Goal: Task Accomplishment & Management: Manage account settings

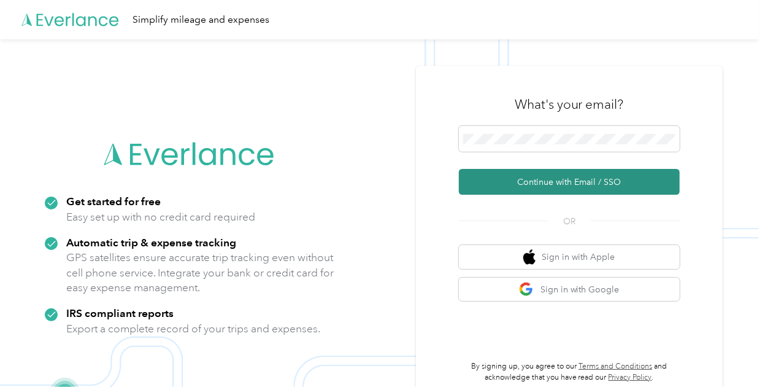
click at [578, 175] on button "Continue with Email / SSO" at bounding box center [569, 182] width 221 height 26
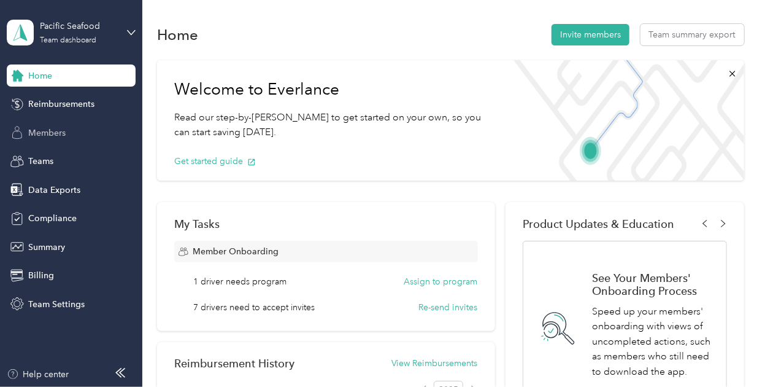
click at [53, 132] on span "Members" at bounding box center [46, 132] width 37 height 13
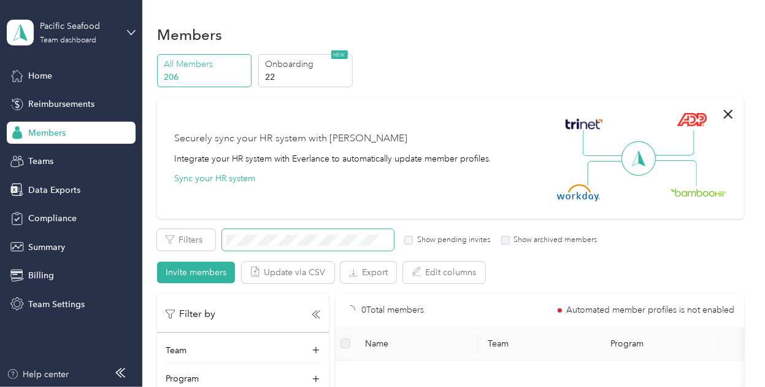
click at [303, 245] on span at bounding box center [308, 239] width 172 height 21
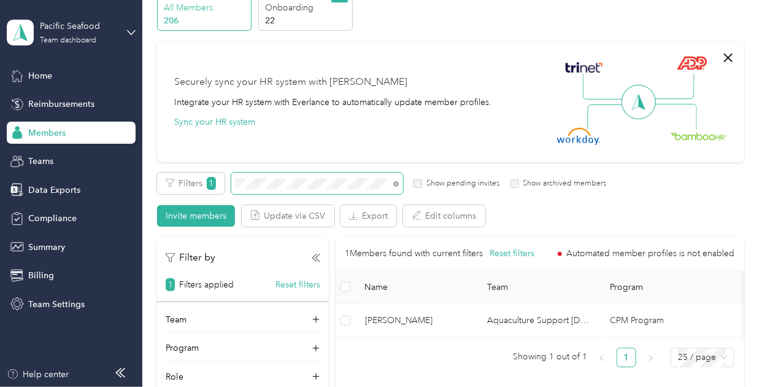
scroll to position [53, 0]
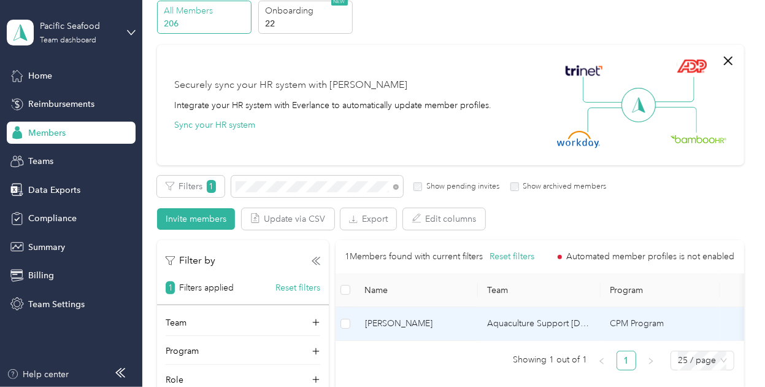
click at [414, 327] on span "[PERSON_NAME]" at bounding box center [416, 324] width 103 height 14
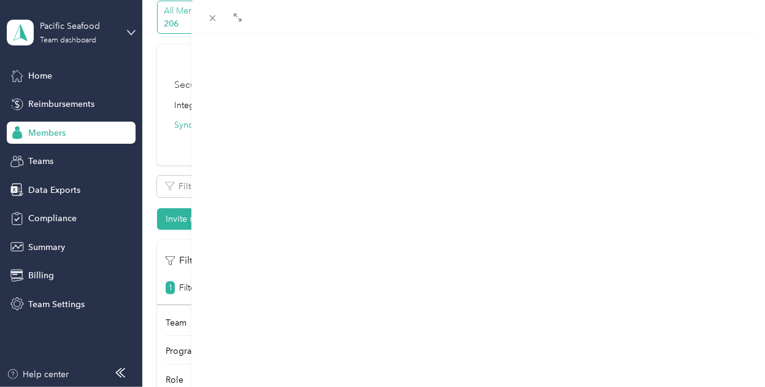
click at [371, 87] on div "Member info" at bounding box center [370, 81] width 58 height 15
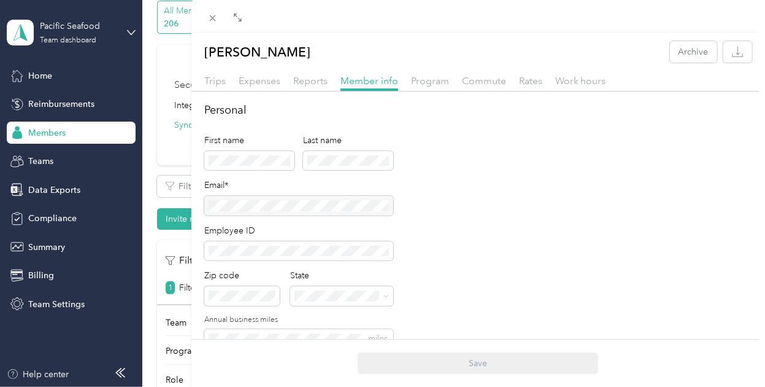
click at [364, 208] on div at bounding box center [298, 206] width 189 height 20
click at [305, 79] on span "Reports" at bounding box center [310, 81] width 34 height 12
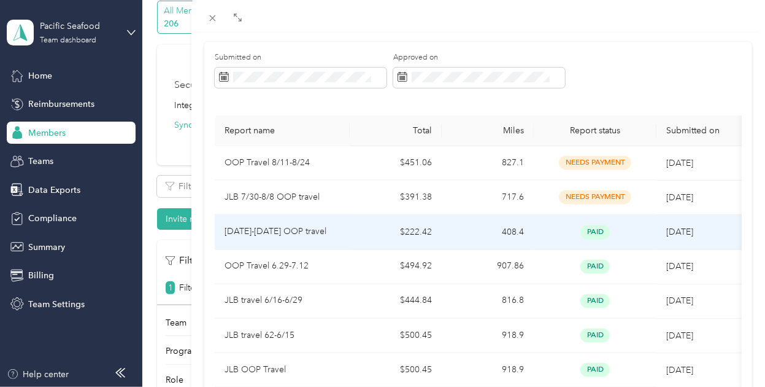
scroll to position [94, 0]
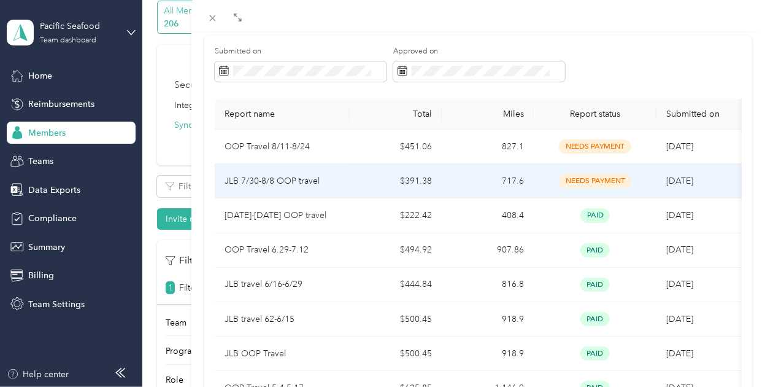
click at [363, 184] on td "$391.38" at bounding box center [396, 181] width 92 height 34
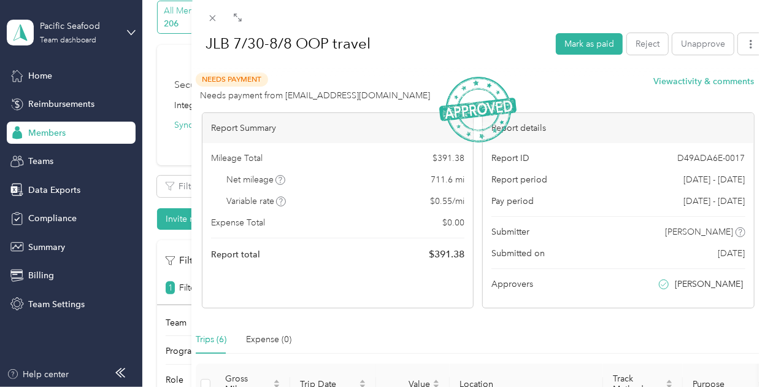
scroll to position [41, 0]
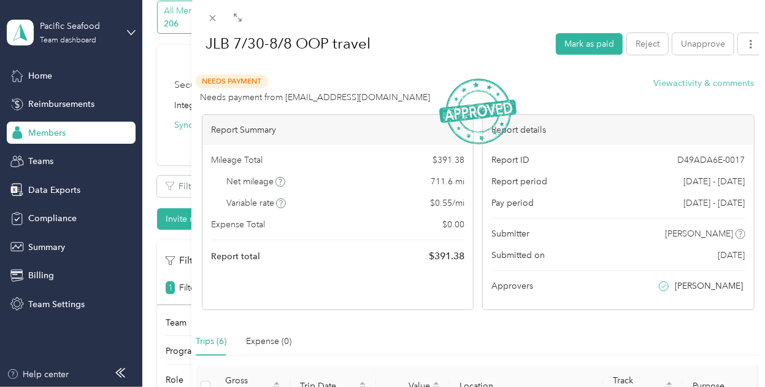
click at [684, 85] on button "View activity & comments" at bounding box center [704, 83] width 101 height 13
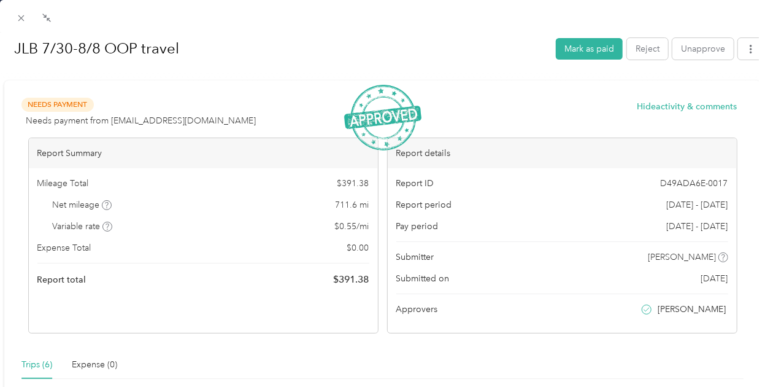
scroll to position [0, 0]
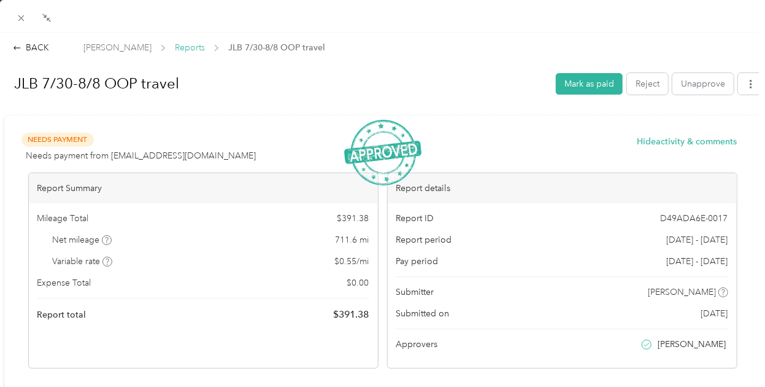
click at [175, 48] on span "Reports" at bounding box center [190, 47] width 30 height 13
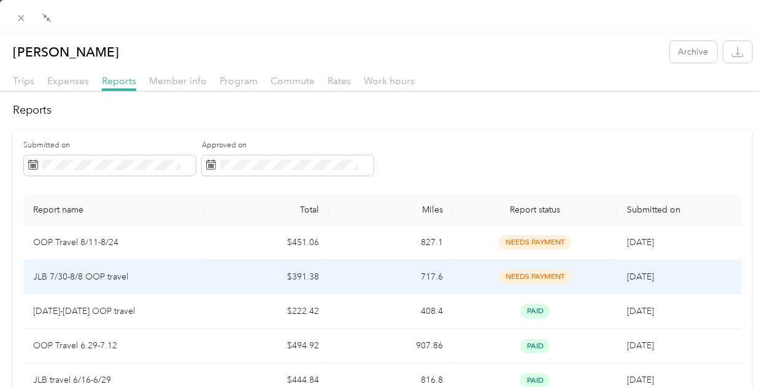
click at [351, 266] on td "717.6" at bounding box center [391, 277] width 124 height 34
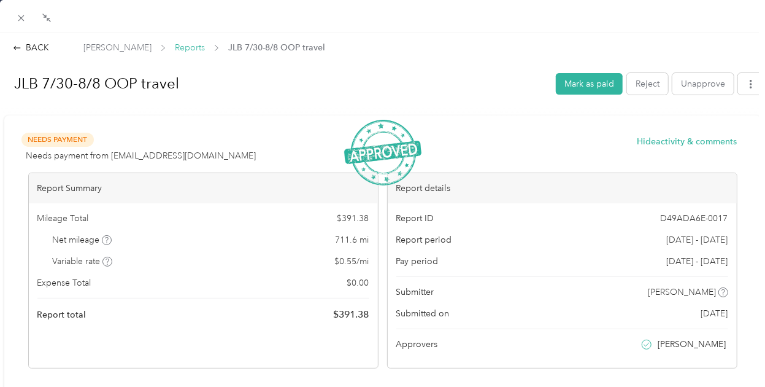
click at [175, 42] on span "Reports" at bounding box center [190, 47] width 30 height 13
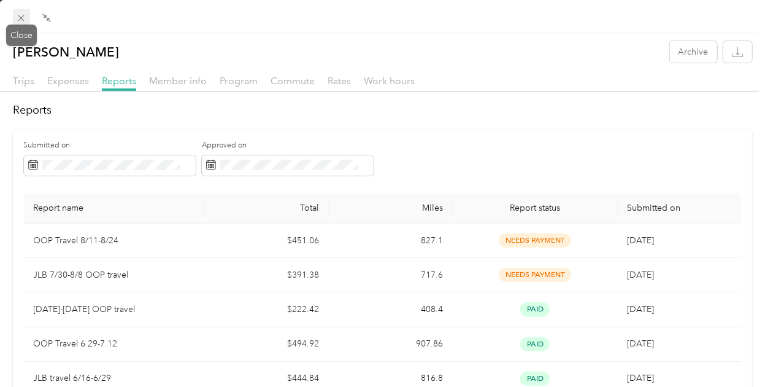
click at [19, 17] on icon at bounding box center [21, 18] width 10 height 10
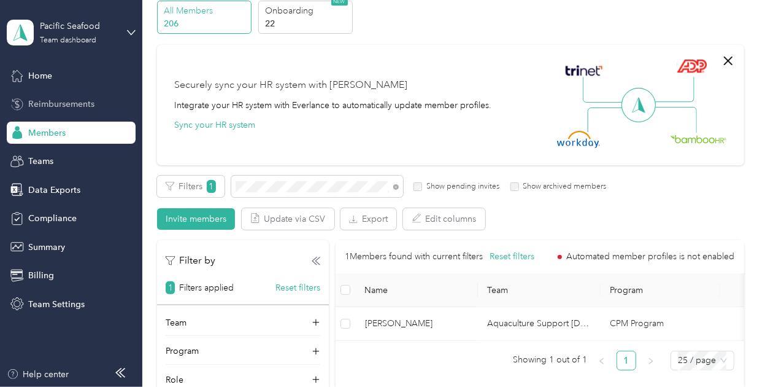
click at [81, 105] on span "Reimbursements" at bounding box center [61, 104] width 66 height 13
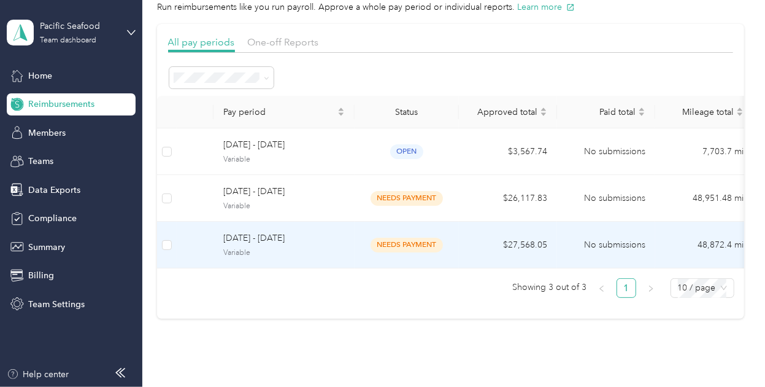
click at [322, 251] on span "Variable" at bounding box center [284, 252] width 122 height 11
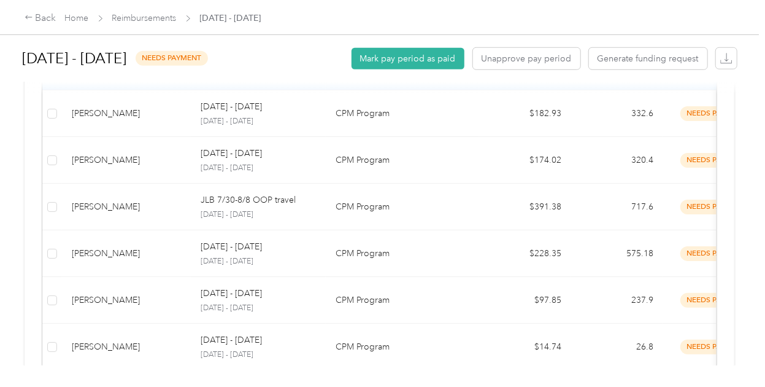
scroll to position [469, 0]
click at [20, 166] on div "[DATE] - [DATE] needs payment Mark pay period as paid Unapprove pay period Gene…" at bounding box center [379, 182] width 759 height 365
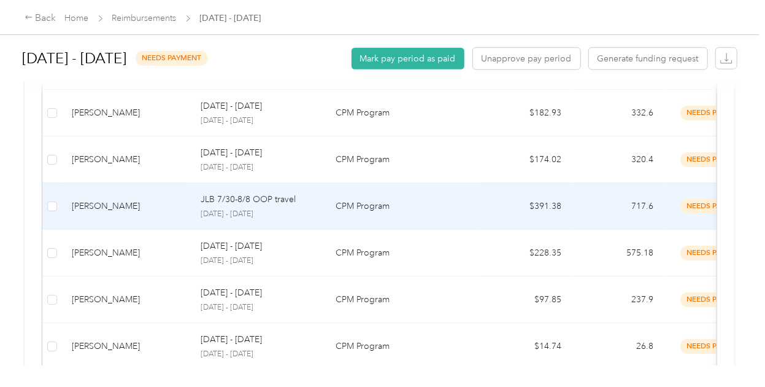
click at [169, 204] on div "[PERSON_NAME]" at bounding box center [126, 206] width 109 height 14
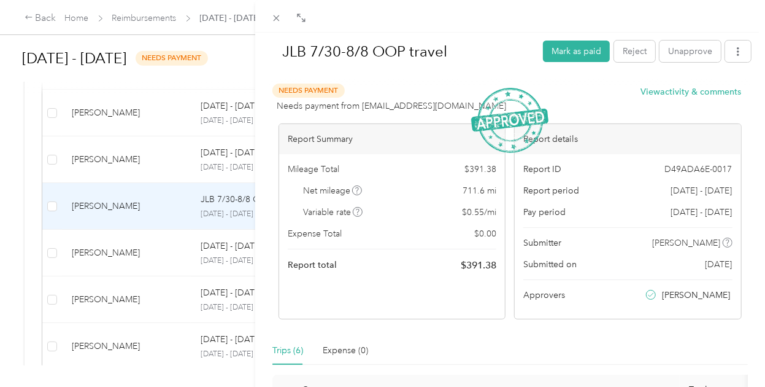
click at [169, 245] on div "JLB 7/30-8/8 OOP travel Mark as paid Reject Unapprove Needs Payment Needs payme…" at bounding box center [382, 193] width 765 height 387
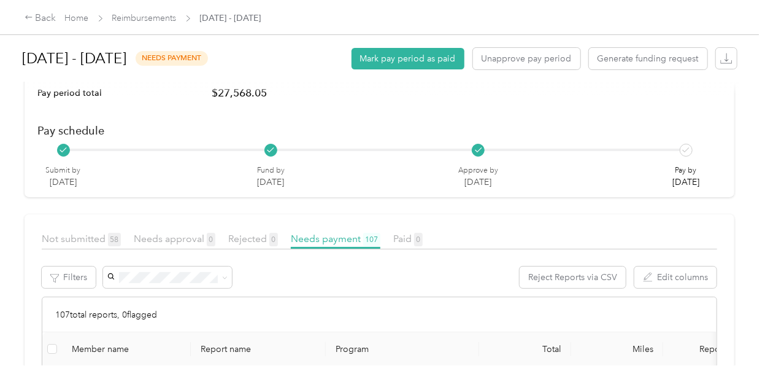
scroll to position [100, 0]
click at [20, 207] on div "[DATE] - [DATE] needs payment Mark pay period as paid Unapprove pay period Gene…" at bounding box center [379, 182] width 759 height 365
click at [753, 33] on div "Back Home Reimbursements [DATE] - [DATE]" at bounding box center [382, 17] width 765 height 34
click at [79, 24] on span "Home" at bounding box center [77, 18] width 24 height 13
click at [79, 17] on link "Home" at bounding box center [77, 18] width 24 height 10
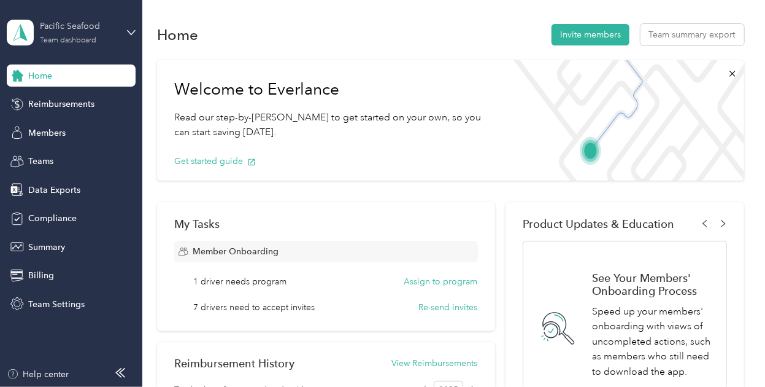
click at [80, 24] on div "Pacific Seafood" at bounding box center [78, 26] width 77 height 13
click at [69, 156] on div "Log out" at bounding box center [135, 156] width 241 height 21
